Goal: Task Accomplishment & Management: Manage account settings

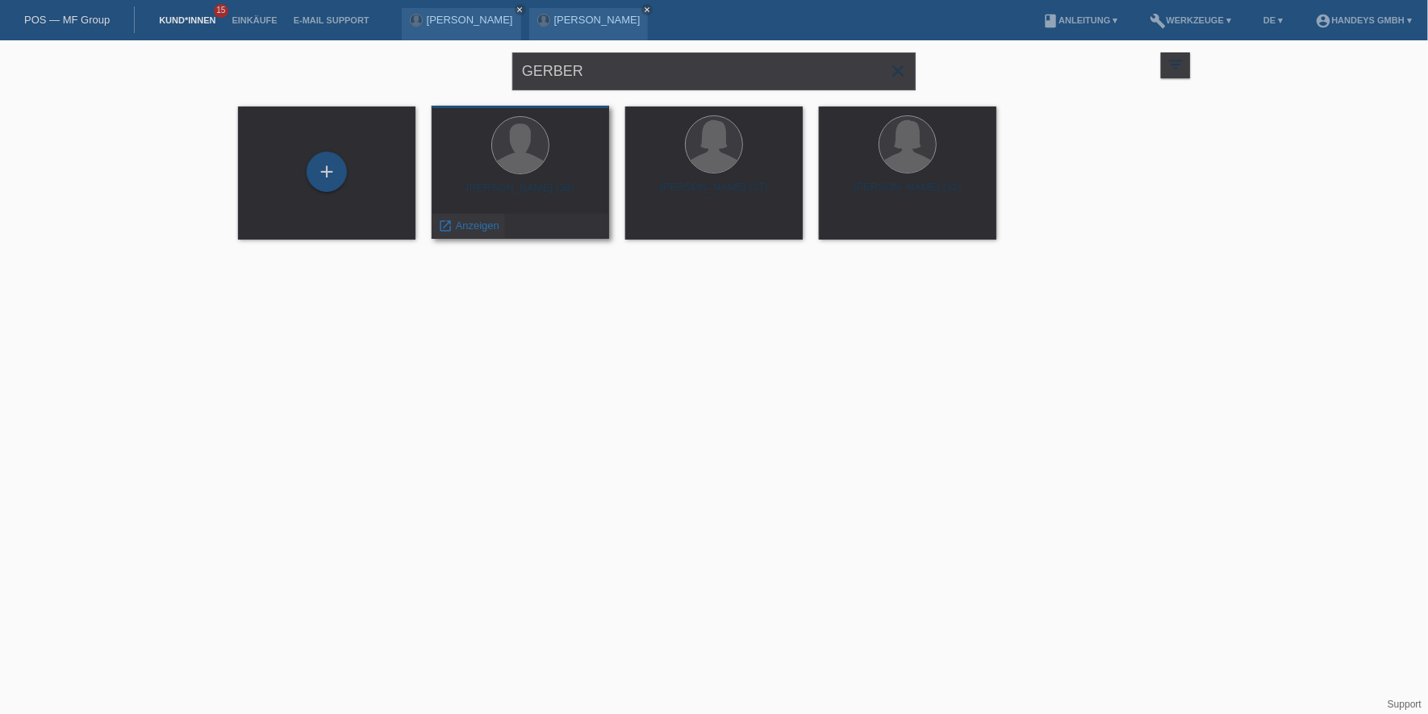
click at [470, 230] on span "Anzeigen" at bounding box center [478, 225] width 44 height 12
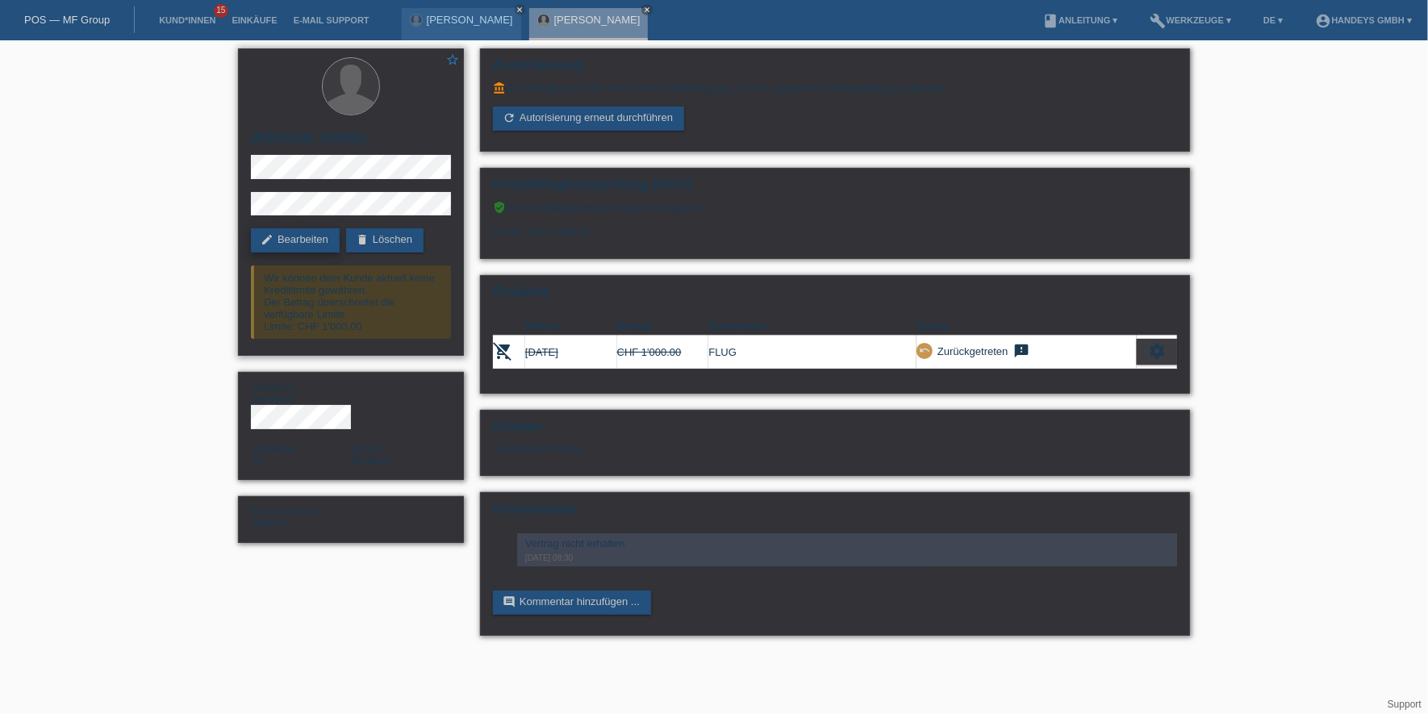
click at [298, 243] on link "edit Bearbeiten" at bounding box center [295, 240] width 89 height 24
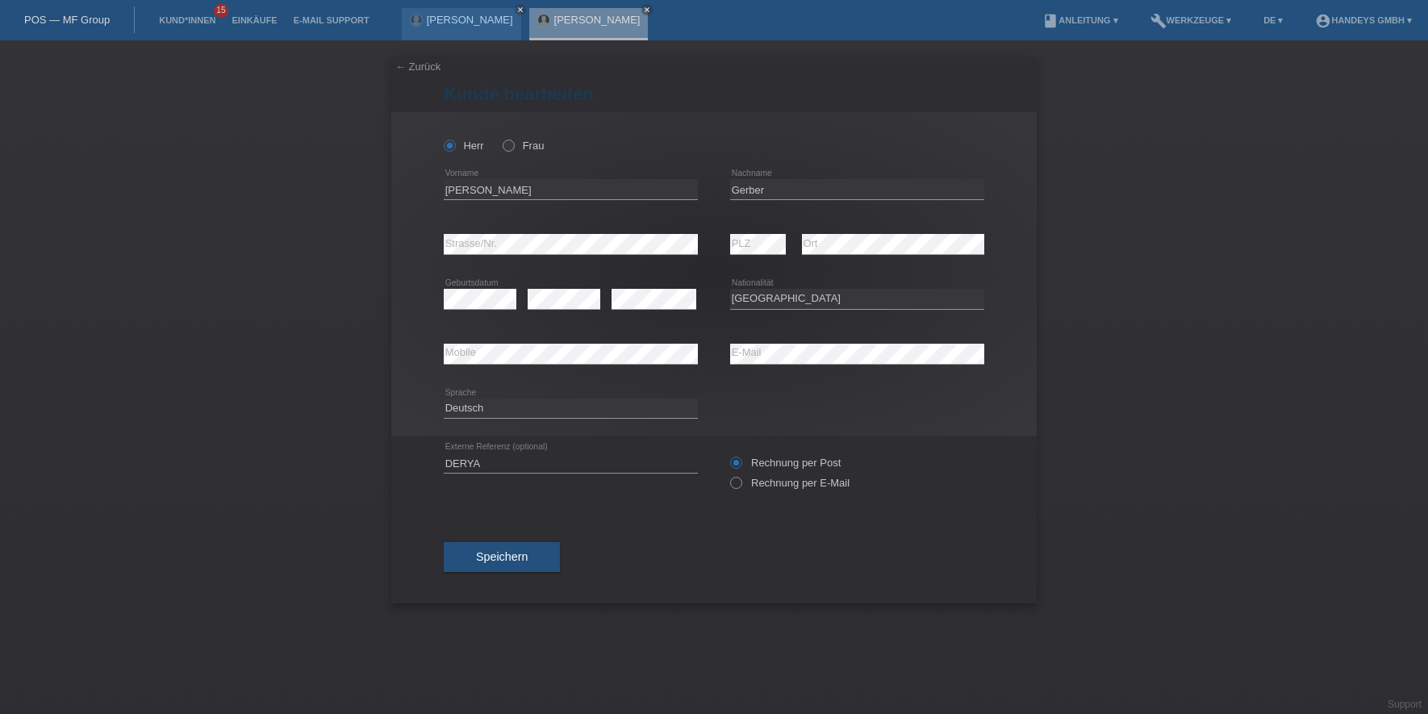
select select "CH"
click at [754, 188] on input "Gerber" at bounding box center [857, 189] width 254 height 20
click at [678, 357] on div "error Mobile error E-Mail" at bounding box center [714, 354] width 541 height 55
click at [468, 364] on div "error Mobile" at bounding box center [571, 354] width 254 height 55
